Goal: Navigation & Orientation: Find specific page/section

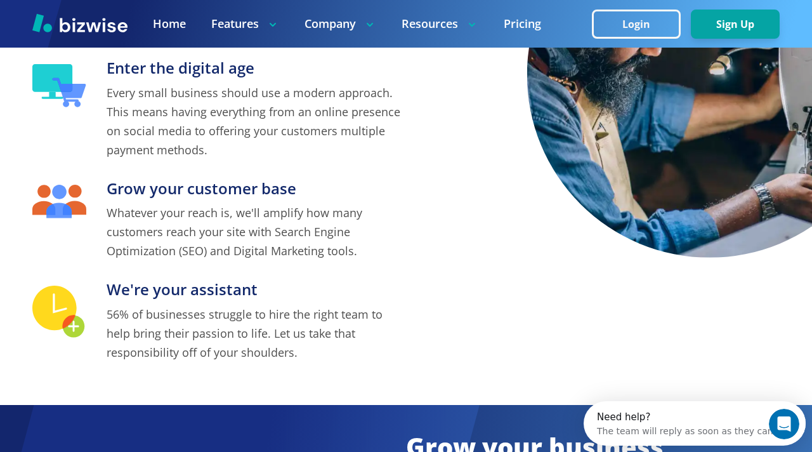
scroll to position [433, 0]
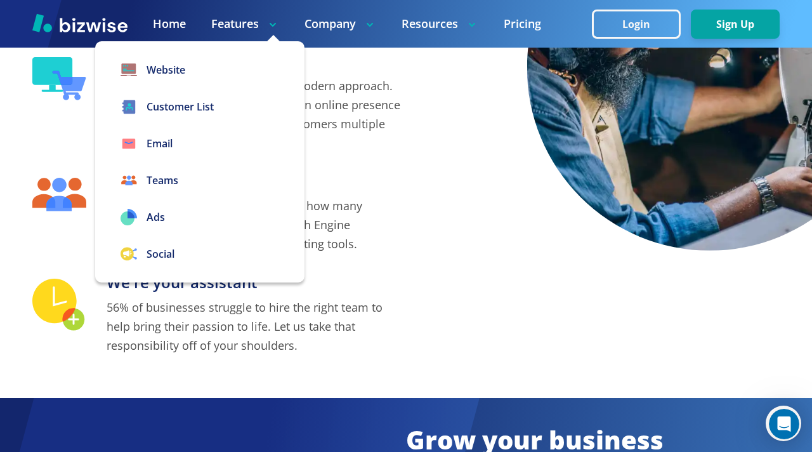
click at [251, 24] on p "Features" at bounding box center [245, 24] width 68 height 16
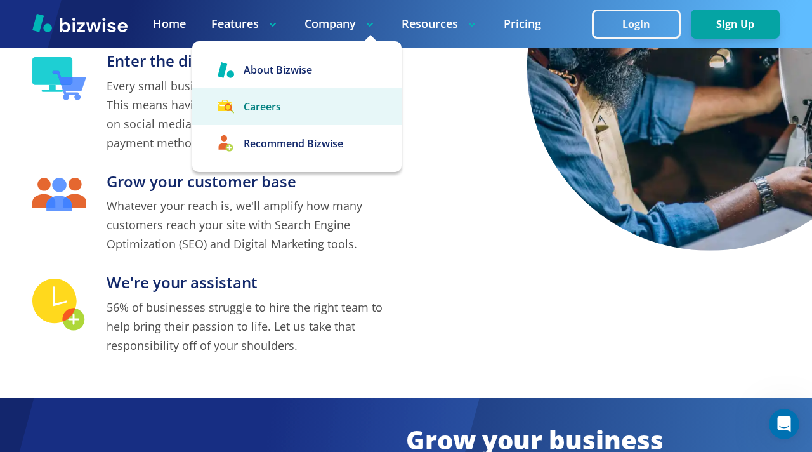
click at [263, 97] on link "Careers" at bounding box center [296, 106] width 209 height 37
click at [262, 110] on link "Careers" at bounding box center [296, 106] width 209 height 37
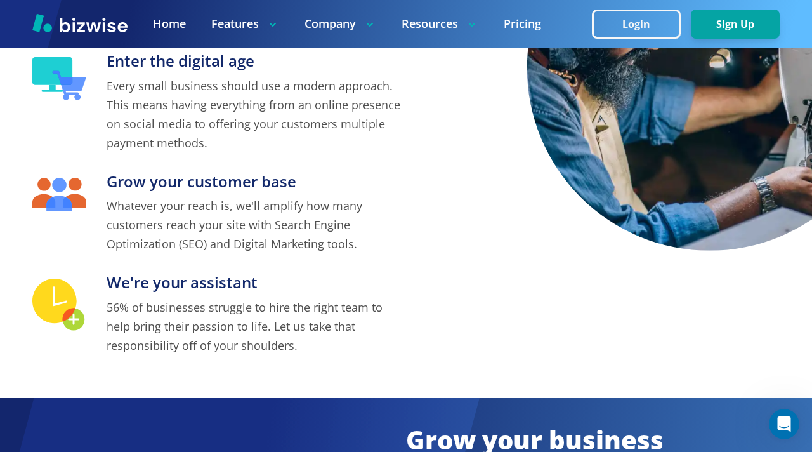
click at [405, 242] on p "Whatever your reach is, we'll amplify how many customers reach your site with S…" at bounding box center [256, 224] width 299 height 57
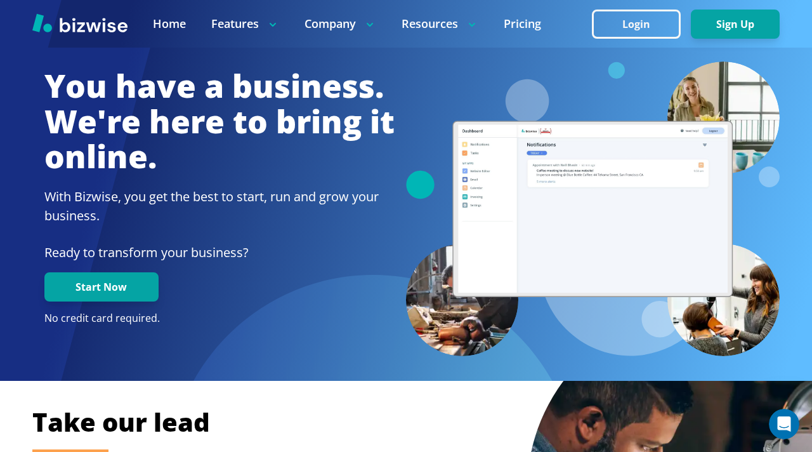
scroll to position [11, 0]
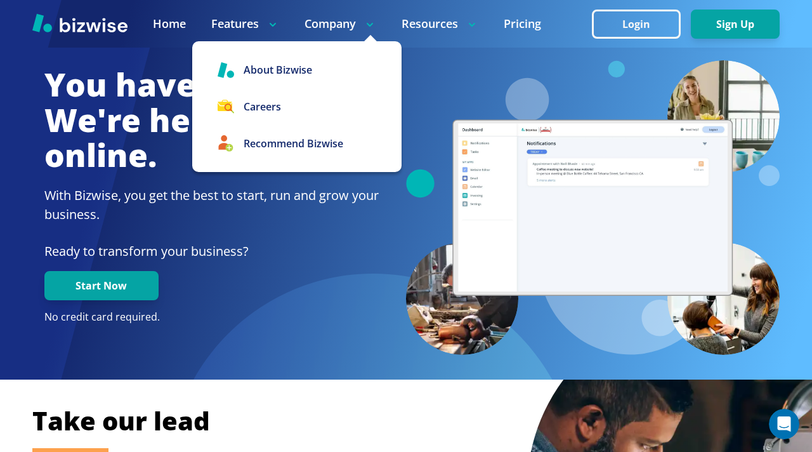
click at [311, 25] on p "Company" at bounding box center [340, 24] width 72 height 16
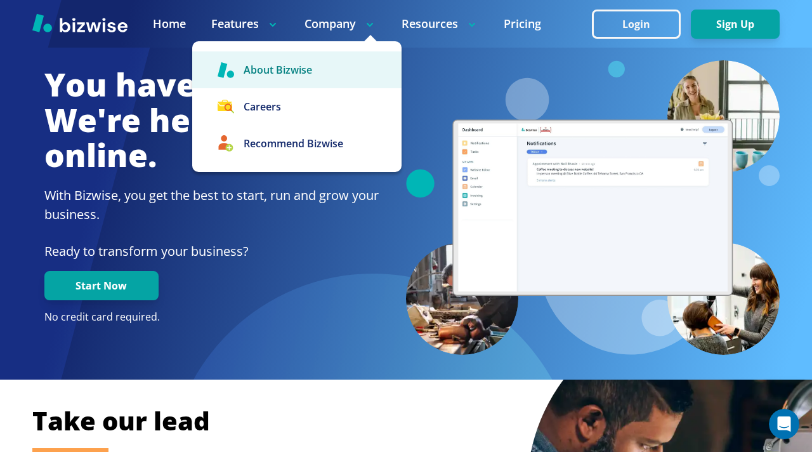
click at [292, 70] on link "About Bizwise" at bounding box center [296, 69] width 209 height 37
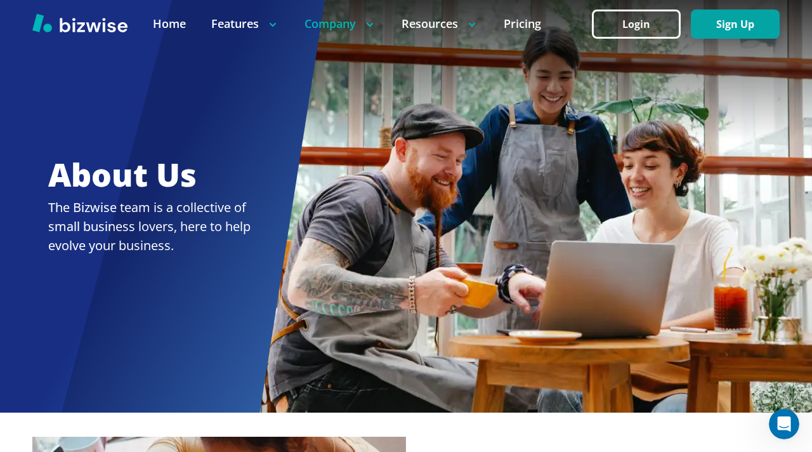
drag, startPoint x: 41, startPoint y: 162, endPoint x: 195, endPoint y: 346, distance: 240.1
click at [195, 346] on div at bounding box center [406, 206] width 812 height 412
drag, startPoint x: 28, startPoint y: 164, endPoint x: 166, endPoint y: 287, distance: 184.7
click at [166, 287] on div at bounding box center [406, 206] width 812 height 412
drag, startPoint x: 48, startPoint y: 206, endPoint x: 322, endPoint y: 304, distance: 292.0
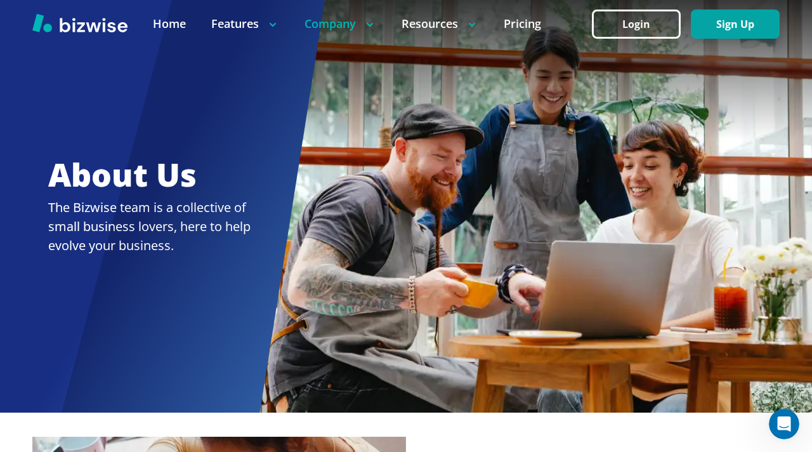
click at [322, 304] on div at bounding box center [406, 206] width 812 height 412
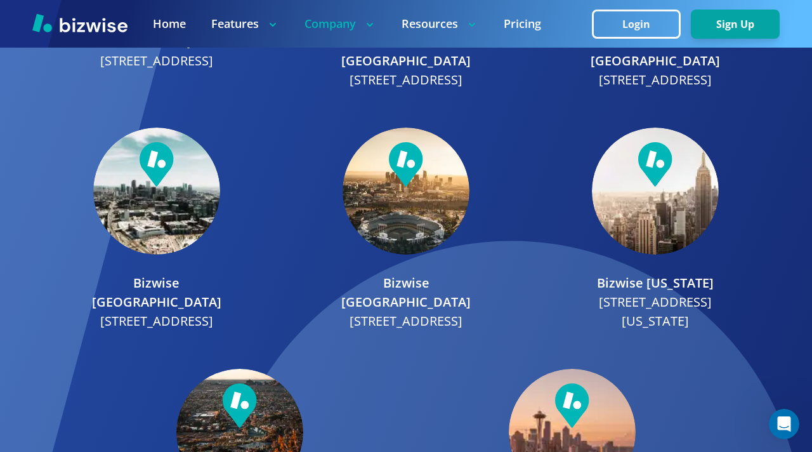
scroll to position [1646, 0]
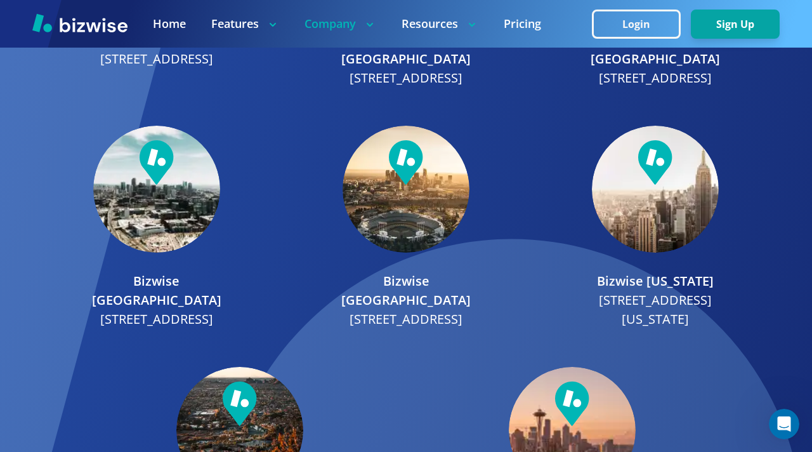
click at [712, 114] on div "Bizwise HQ [STREET_ADDRESS] Bizwise [GEOGRAPHIC_DATA] [STREET_ADDRESS] Bizwise …" at bounding box center [405, 237] width 785 height 742
